Goal: Task Accomplishment & Management: Use online tool/utility

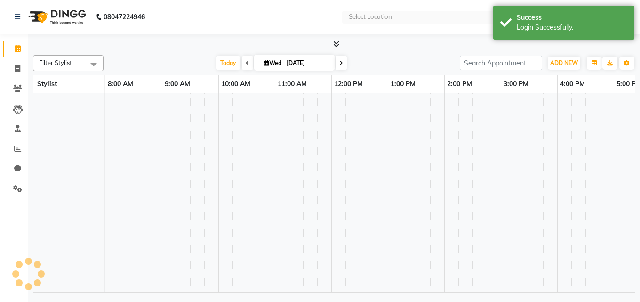
select select "en"
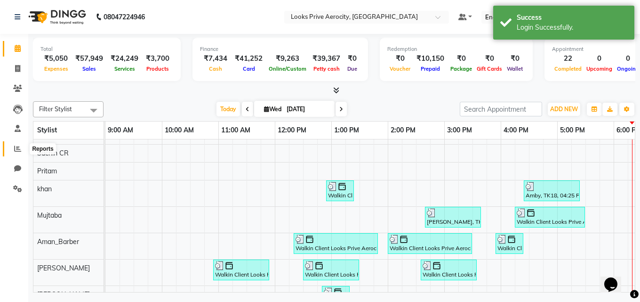
click at [18, 144] on span at bounding box center [17, 149] width 16 height 11
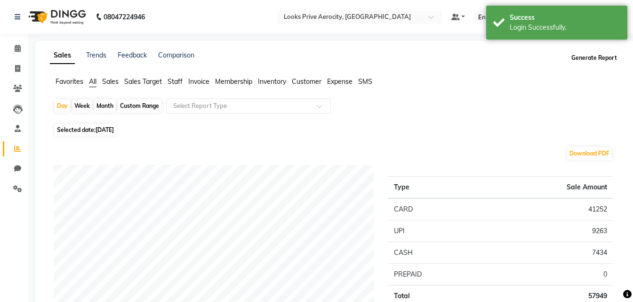
click at [584, 58] on button "Generate Report" at bounding box center [594, 57] width 50 height 13
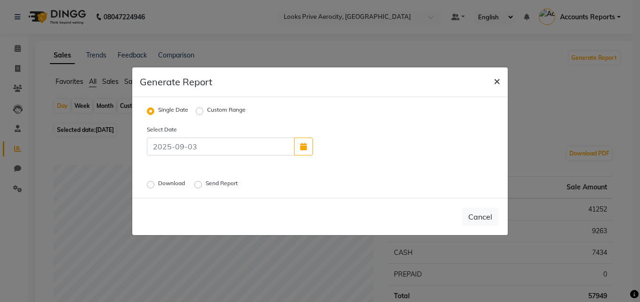
click at [501, 77] on button "×" at bounding box center [497, 80] width 22 height 26
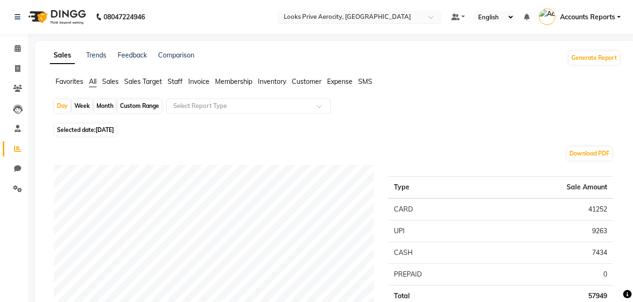
click at [431, 16] on span at bounding box center [434, 19] width 12 height 9
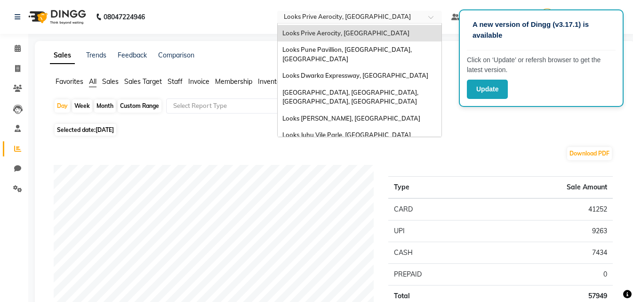
scroll to position [508, 0]
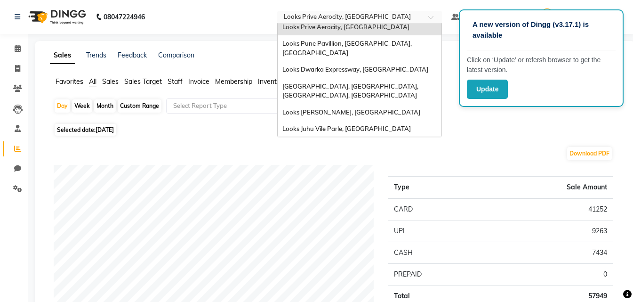
click at [433, 282] on div "[GEOGRAPHIC_DATA], [GEOGRAPHIC_DATA]" at bounding box center [360, 290] width 164 height 17
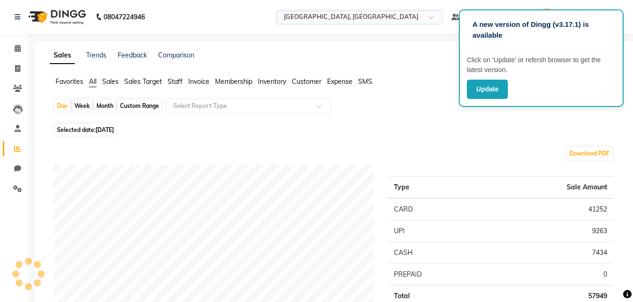
click at [434, 16] on span at bounding box center [434, 19] width 12 height 9
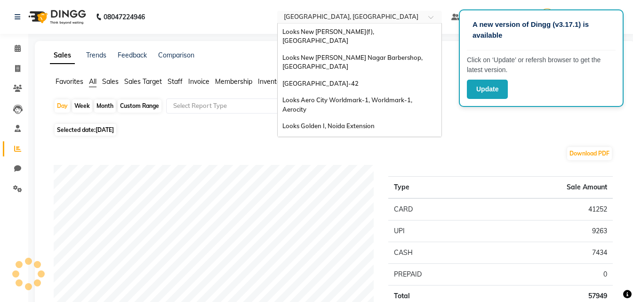
scroll to position [611, 0]
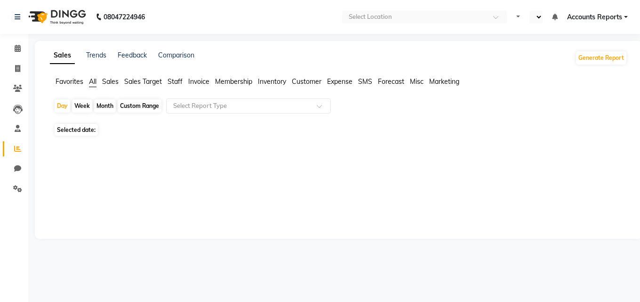
select select "en"
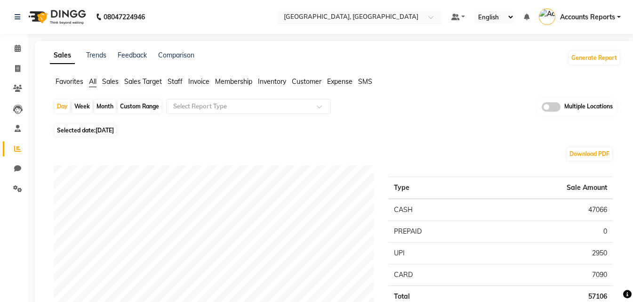
click at [432, 17] on span at bounding box center [434, 19] width 12 height 9
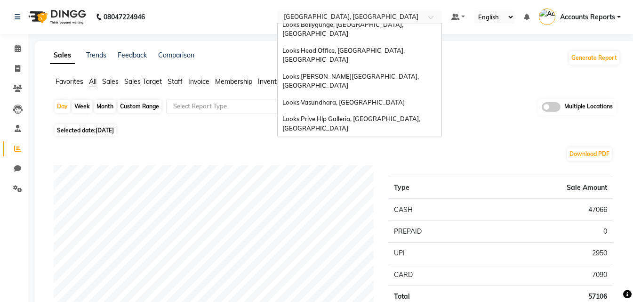
scroll to position [143, 0]
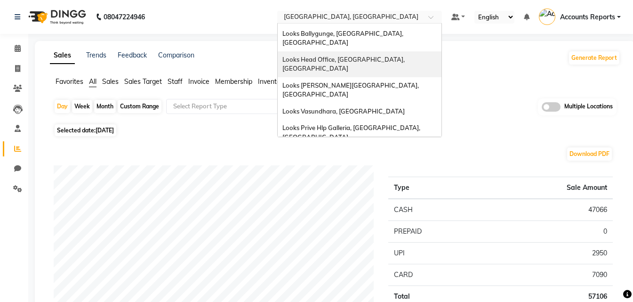
click at [436, 16] on span at bounding box center [434, 19] width 12 height 9
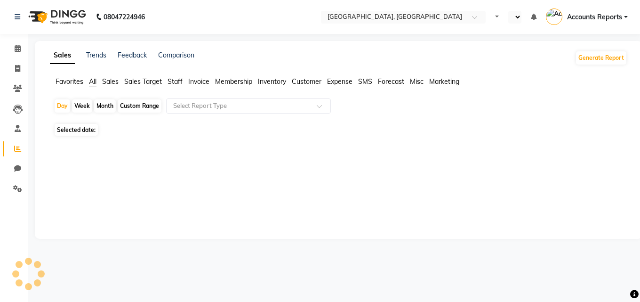
select select "en"
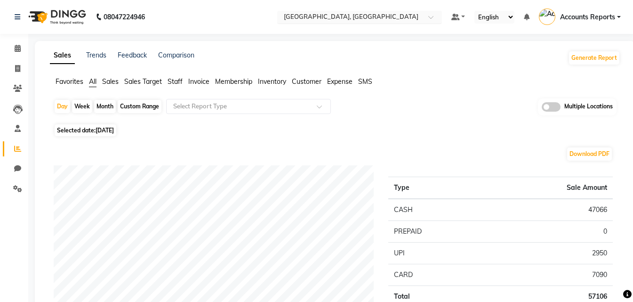
click at [424, 17] on div at bounding box center [359, 17] width 165 height 9
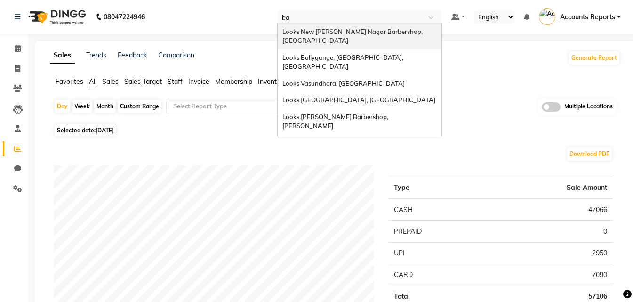
type input "b"
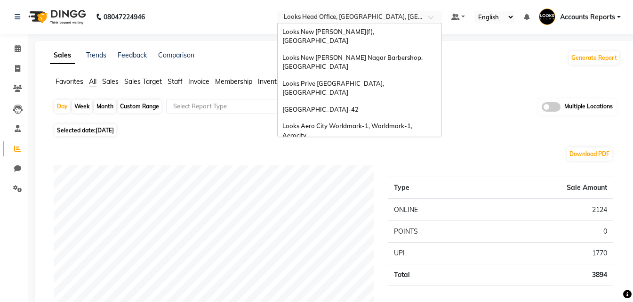
click at [432, 17] on span at bounding box center [434, 19] width 12 height 9
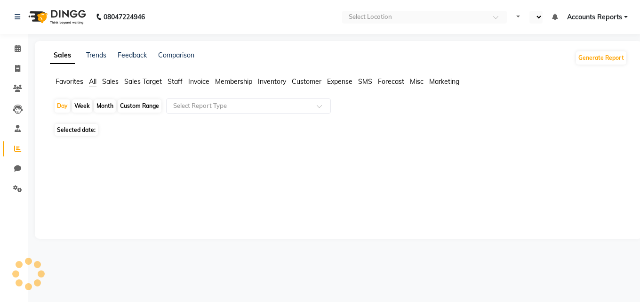
select select "en"
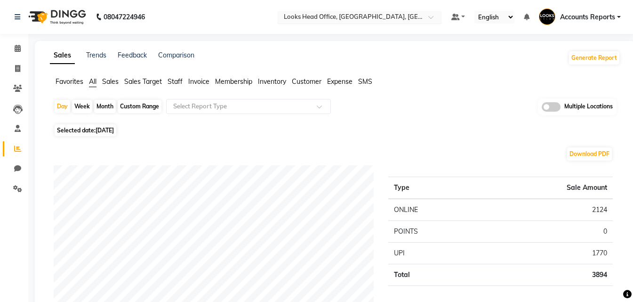
click at [430, 11] on div "Select Location × Looks Head Office, [GEOGRAPHIC_DATA], [GEOGRAPHIC_DATA]" at bounding box center [359, 17] width 165 height 13
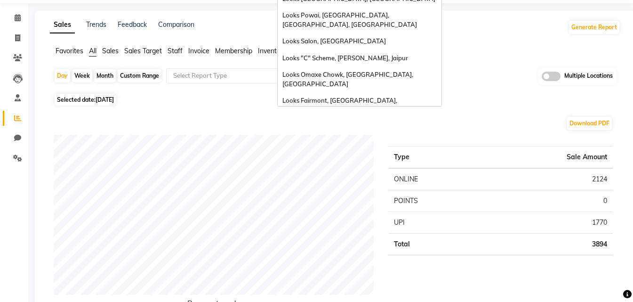
scroll to position [47, 0]
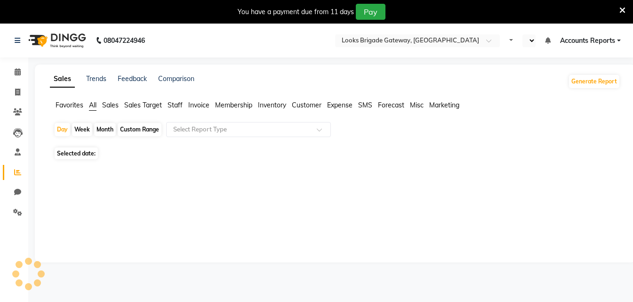
select select "en"
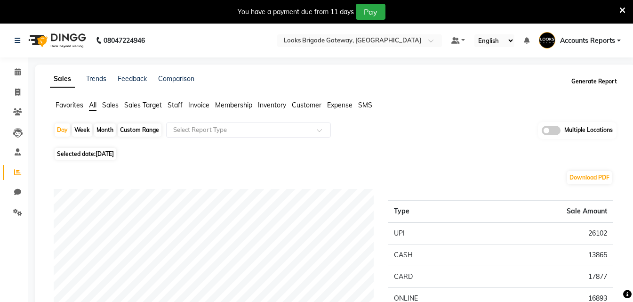
click at [595, 78] on button "Generate Report" at bounding box center [594, 81] width 50 height 13
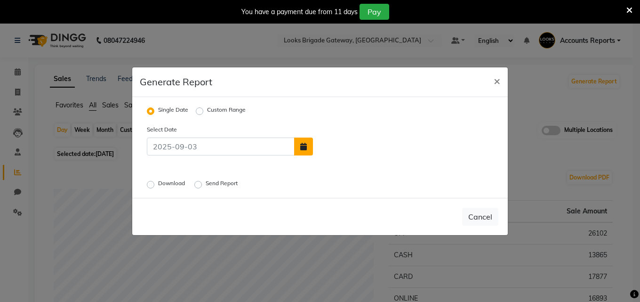
click at [300, 149] on icon "button" at bounding box center [303, 147] width 7 height 8
select select "9"
select select "2025"
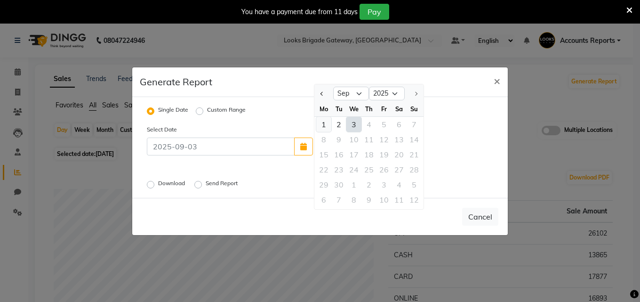
click at [323, 125] on div "1" at bounding box center [323, 124] width 15 height 15
type input "01-09-2025"
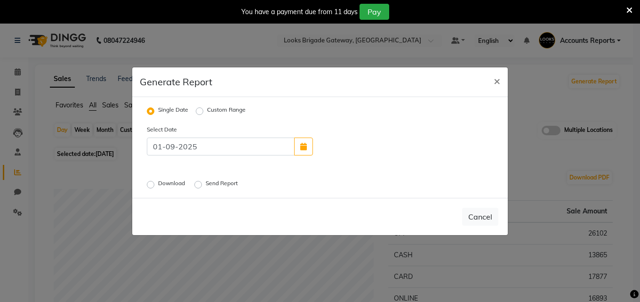
click at [158, 185] on label "Download" at bounding box center [172, 184] width 29 height 11
click at [151, 185] on input "Download" at bounding box center [152, 184] width 7 height 7
radio input "true"
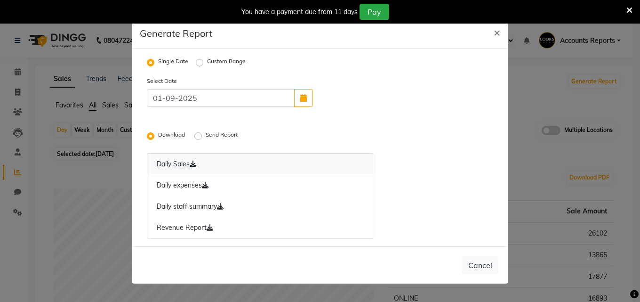
click at [196, 162] on icon at bounding box center [193, 164] width 7 height 7
click at [194, 182] on link "Daily expenses" at bounding box center [260, 186] width 226 height 22
click at [306, 98] on icon "button" at bounding box center [303, 98] width 7 height 8
select select "9"
select select "2025"
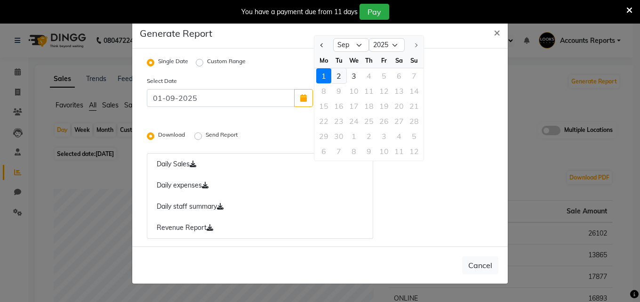
click at [342, 75] on div "2" at bounding box center [338, 75] width 15 height 15
type input "02-09-2025"
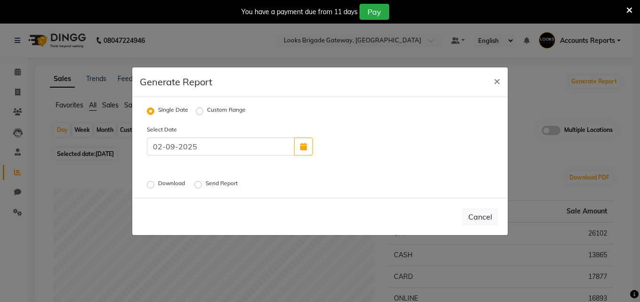
click at [158, 185] on label "Download" at bounding box center [172, 184] width 29 height 11
click at [153, 185] on input "Download" at bounding box center [152, 184] width 7 height 7
radio input "true"
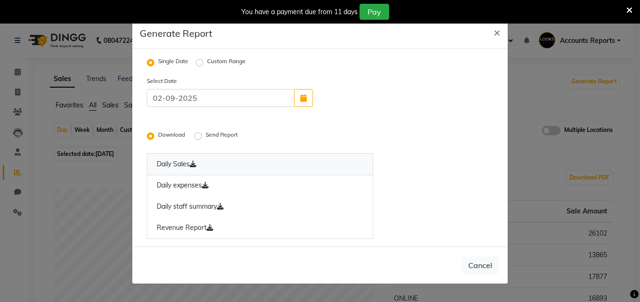
click at [188, 161] on link "Daily Sales" at bounding box center [260, 164] width 226 height 22
click at [203, 183] on link "Daily expenses" at bounding box center [260, 186] width 226 height 22
click at [496, 28] on span "×" at bounding box center [497, 32] width 7 height 14
radio input "false"
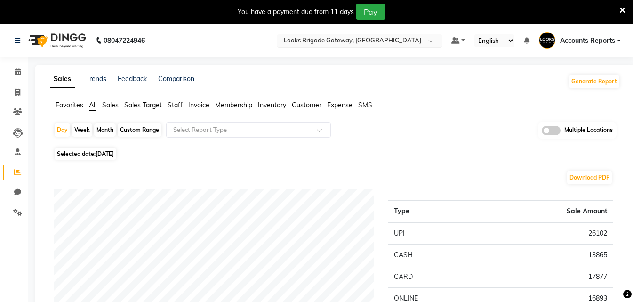
click at [435, 40] on span at bounding box center [434, 43] width 12 height 9
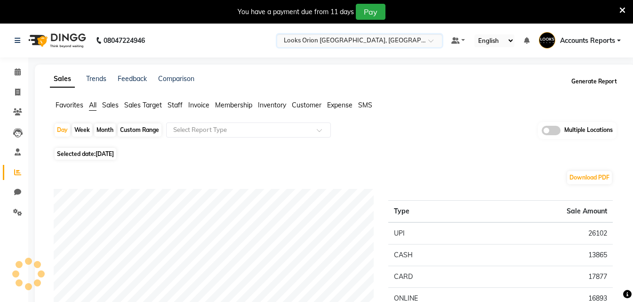
click at [605, 76] on button "Generate Report" at bounding box center [594, 81] width 50 height 13
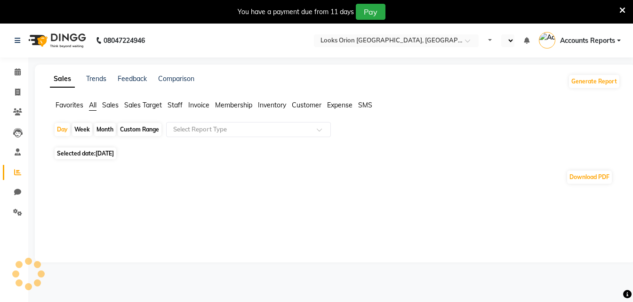
select select "en"
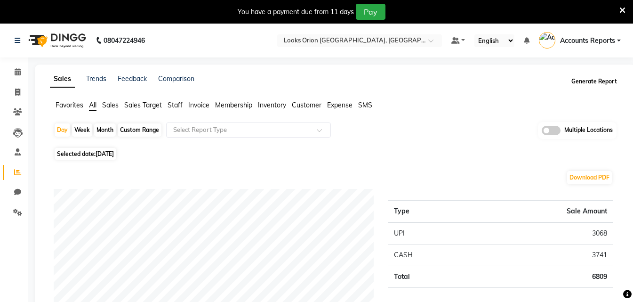
click at [584, 75] on button "Generate Report" at bounding box center [594, 81] width 50 height 13
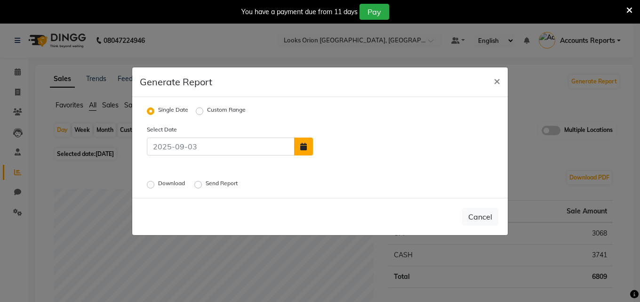
click at [309, 150] on button "button" at bounding box center [303, 146] width 19 height 18
select select "9"
select select "2025"
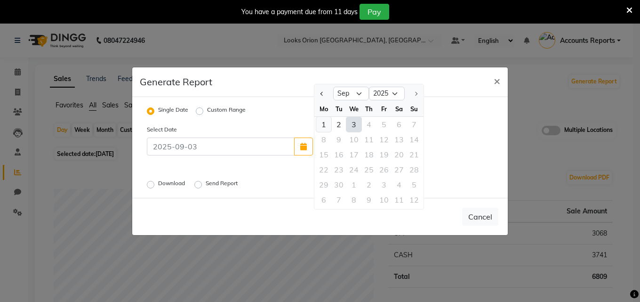
click at [326, 124] on div "1" at bounding box center [323, 124] width 15 height 15
type input "01-09-2025"
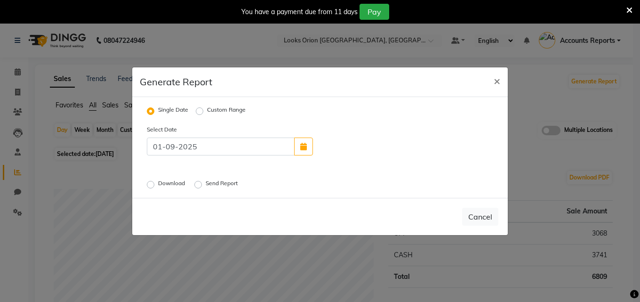
click at [156, 184] on div "Download" at bounding box center [167, 184] width 40 height 11
click at [158, 184] on label "Download" at bounding box center [172, 184] width 29 height 11
click at [152, 184] on input "Download" at bounding box center [152, 184] width 7 height 7
radio input "true"
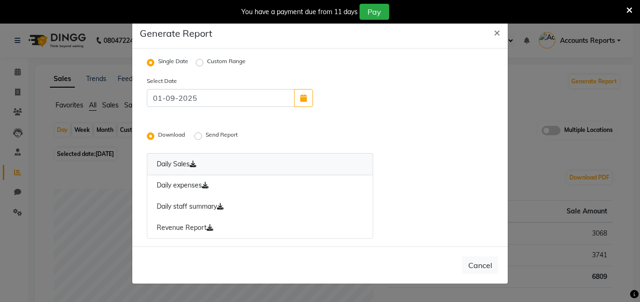
click at [179, 160] on link "Daily Sales" at bounding box center [260, 164] width 226 height 22
click at [190, 187] on link "Daily expenses" at bounding box center [260, 186] width 226 height 22
click at [302, 98] on icon "button" at bounding box center [303, 98] width 7 height 8
select select "9"
select select "2025"
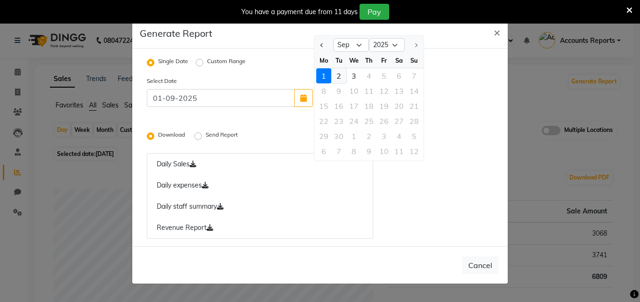
click at [338, 74] on div "2" at bounding box center [338, 75] width 15 height 15
type input "02-09-2025"
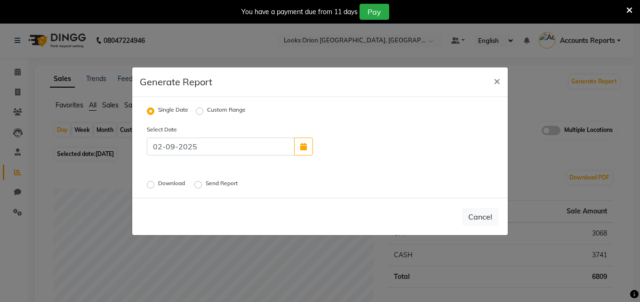
click at [158, 186] on label "Download" at bounding box center [172, 184] width 29 height 11
click at [151, 186] on input "Download" at bounding box center [152, 184] width 7 height 7
radio input "true"
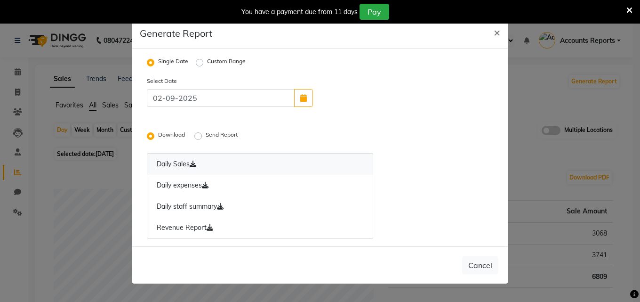
click at [186, 163] on link "Daily Sales" at bounding box center [260, 164] width 226 height 22
click at [177, 187] on link "Daily expenses" at bounding box center [260, 186] width 226 height 22
